Goal: Navigation & Orientation: Find specific page/section

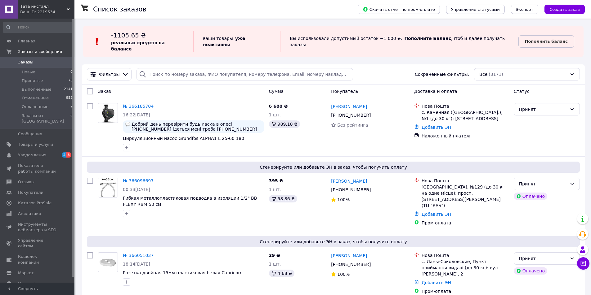
click at [56, 7] on span "Тета инсталл" at bounding box center [43, 7] width 46 height 6
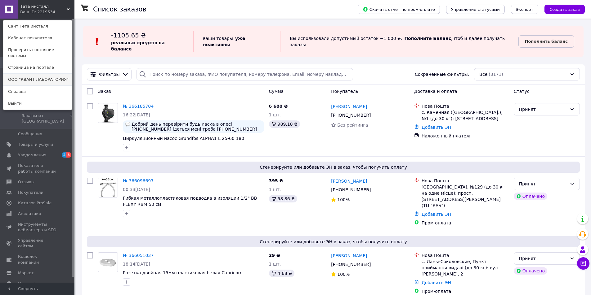
click at [31, 74] on link "ООО "КВАНТ ЛАБОРАТОРИЯ"" at bounding box center [37, 80] width 68 height 12
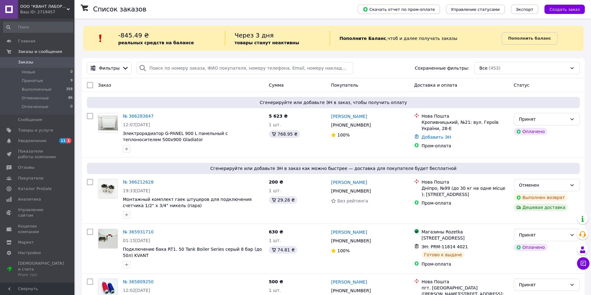
click at [57, 9] on span "ООО "КВАНТ ЛАБОРАТОРИЯ"" at bounding box center [43, 7] width 46 height 6
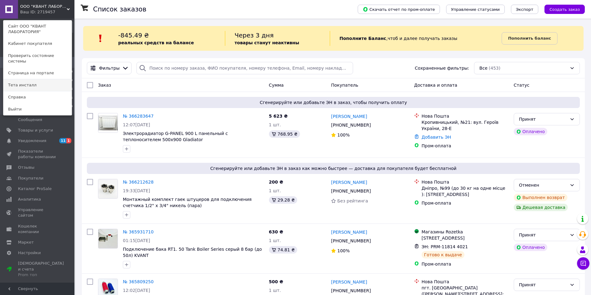
click at [34, 80] on link "Тета инсталл" at bounding box center [37, 85] width 68 height 12
